Goal: Transaction & Acquisition: Purchase product/service

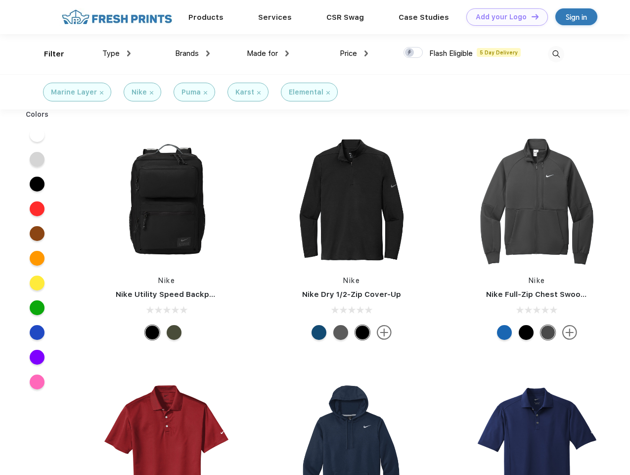
click at [503, 17] on link "Add your Logo Design Tool" at bounding box center [507, 16] width 82 height 17
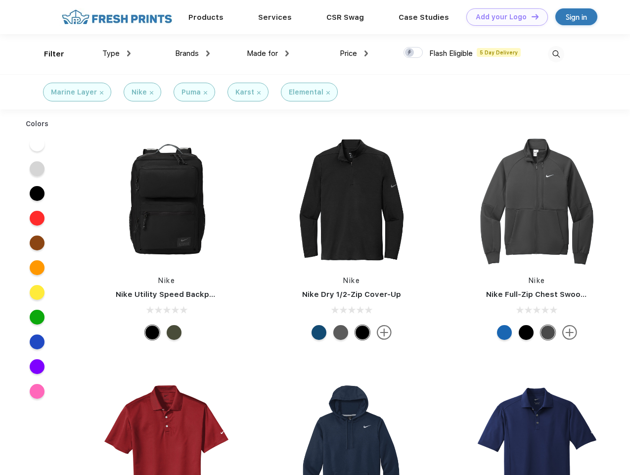
click at [0, 0] on div "Design Tool" at bounding box center [0, 0] width 0 height 0
click at [531, 16] on link "Add your Logo Design Tool" at bounding box center [507, 16] width 82 height 17
click at [47, 54] on div "Filter" at bounding box center [54, 53] width 20 height 11
click at [117, 53] on span "Type" at bounding box center [110, 53] width 17 height 9
click at [192, 53] on span "Brands" at bounding box center [187, 53] width 24 height 9
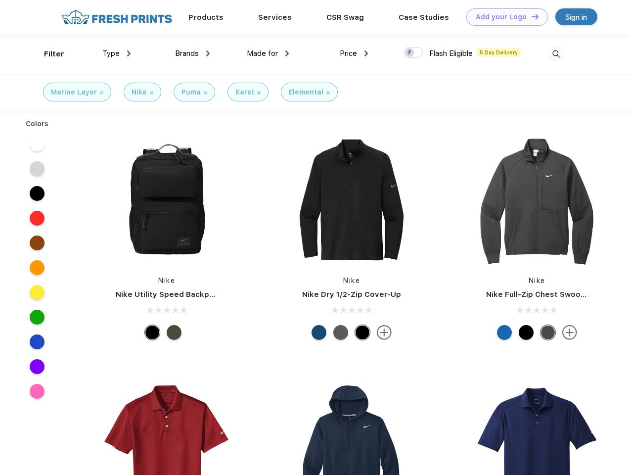
click at [268, 53] on span "Made for" at bounding box center [262, 53] width 31 height 9
click at [354, 53] on span "Price" at bounding box center [348, 53] width 17 height 9
click at [413, 53] on div at bounding box center [413, 52] width 19 height 11
click at [410, 53] on input "checkbox" at bounding box center [407, 49] width 6 height 6
click at [556, 54] on img at bounding box center [556, 54] width 16 height 16
